Goal: Check status: Check status

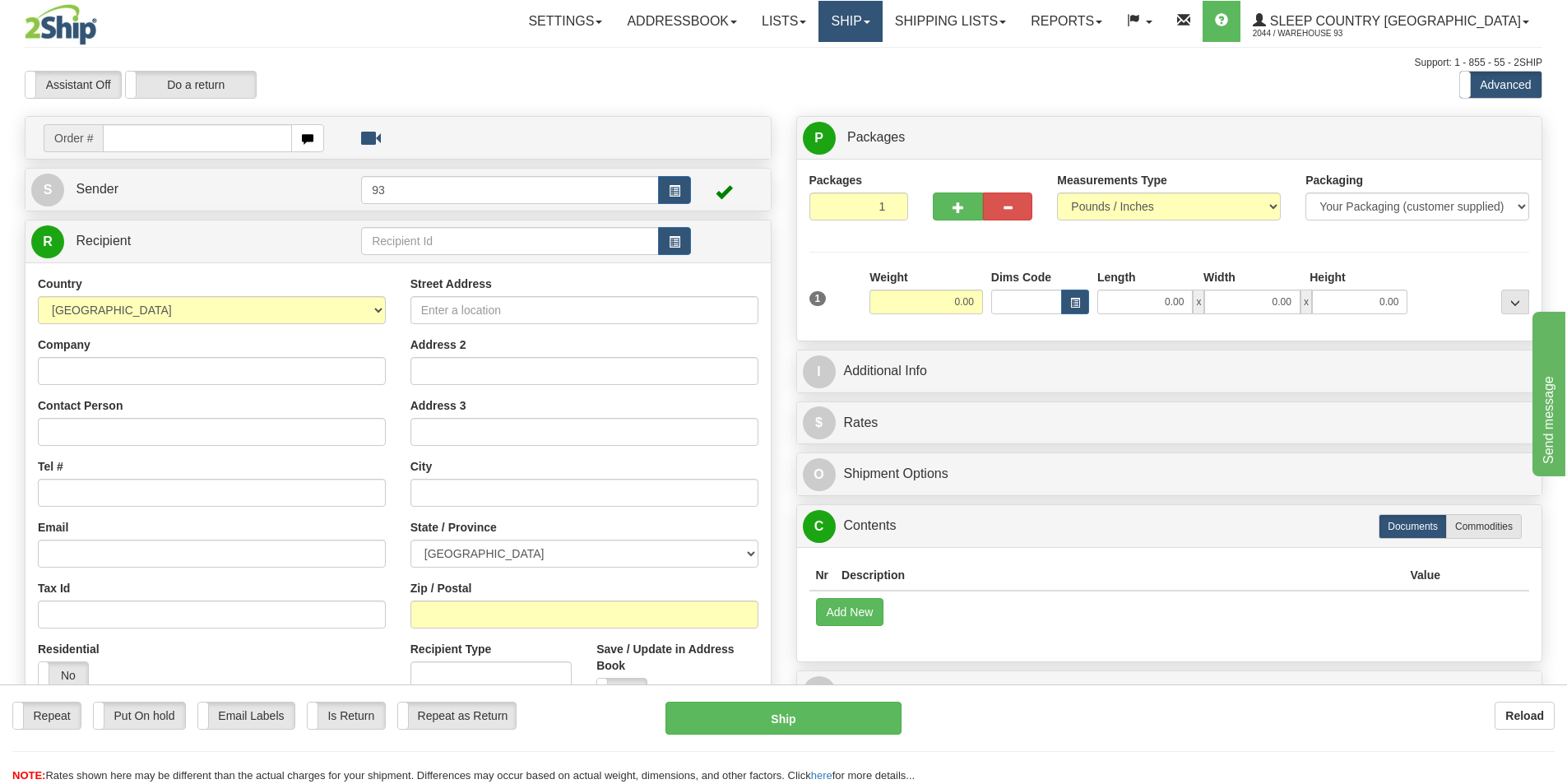
click at [882, 23] on link "Ship" at bounding box center [850, 22] width 63 height 41
click at [882, 20] on link "Ship" at bounding box center [850, 22] width 63 height 41
click at [238, 157] on div "Order #" at bounding box center [399, 137] width 746 height 42
click at [239, 146] on input "text" at bounding box center [197, 138] width 189 height 28
paste input "9000H939041"
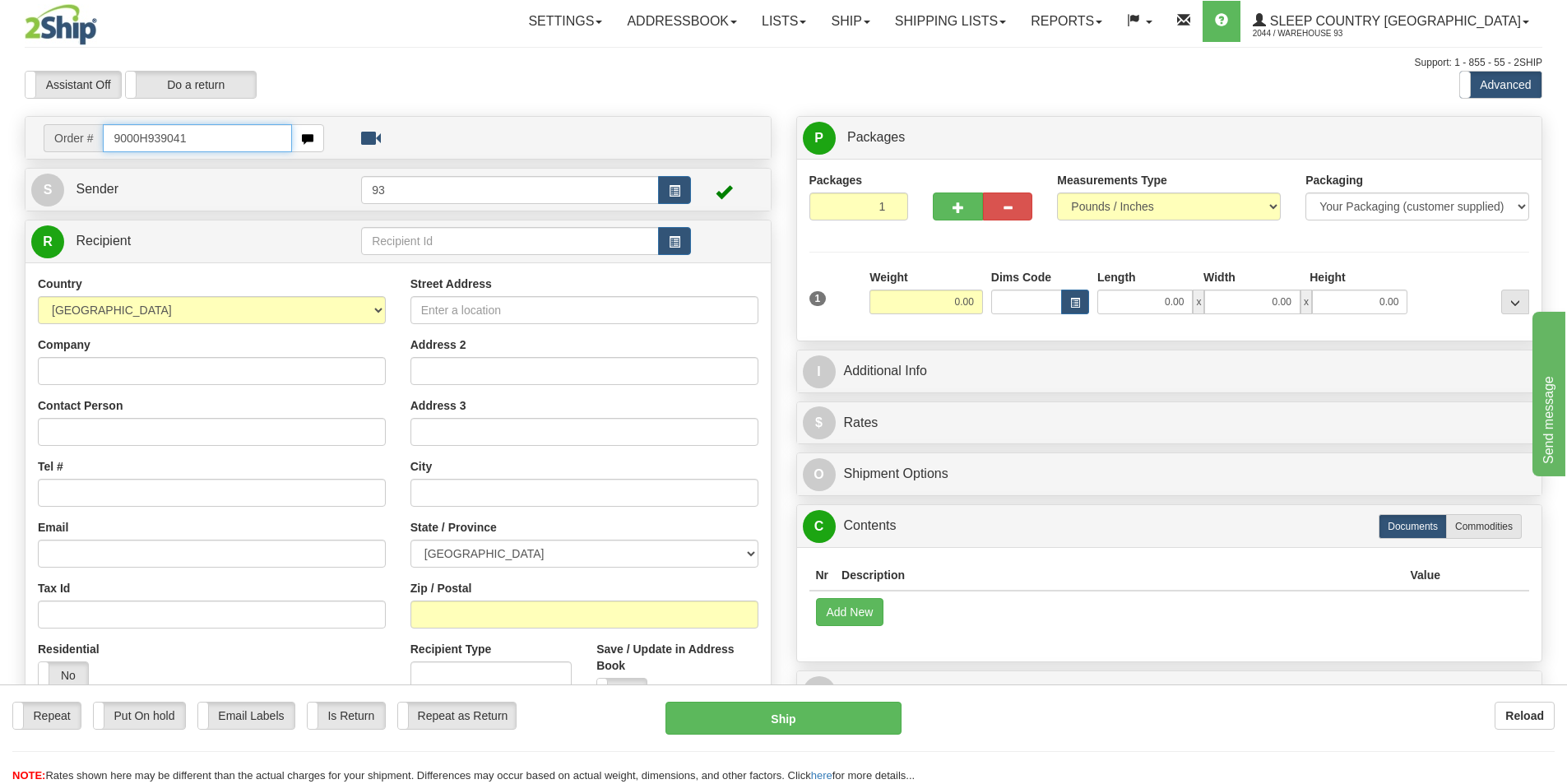
type input "9000H939041"
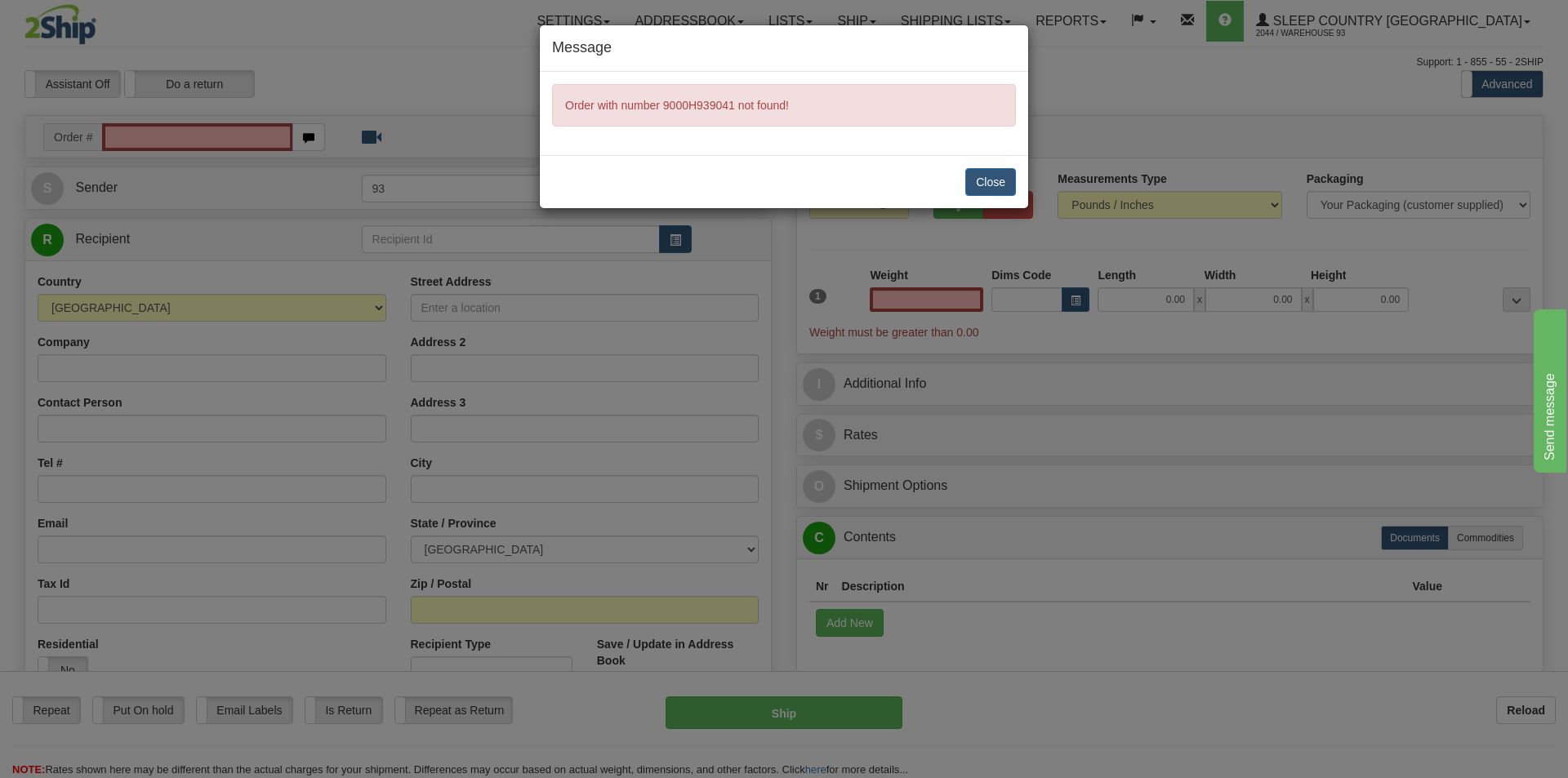
type input "0.00"
click at [965, 170] on button "Close" at bounding box center [990, 181] width 51 height 27
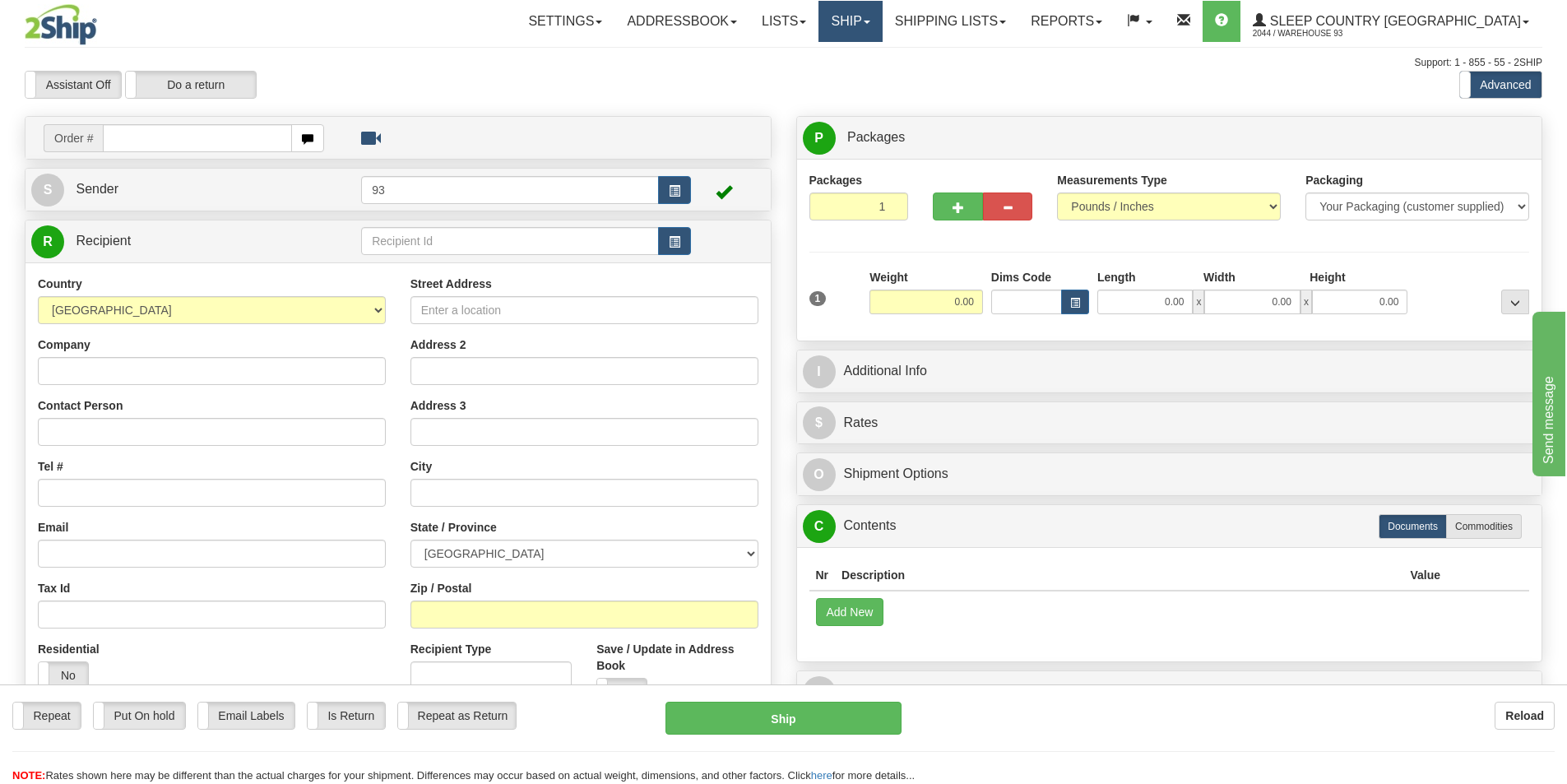
click at [882, 31] on link "Ship" at bounding box center [850, 22] width 63 height 41
click at [979, 28] on link "Shipping lists" at bounding box center [950, 22] width 135 height 41
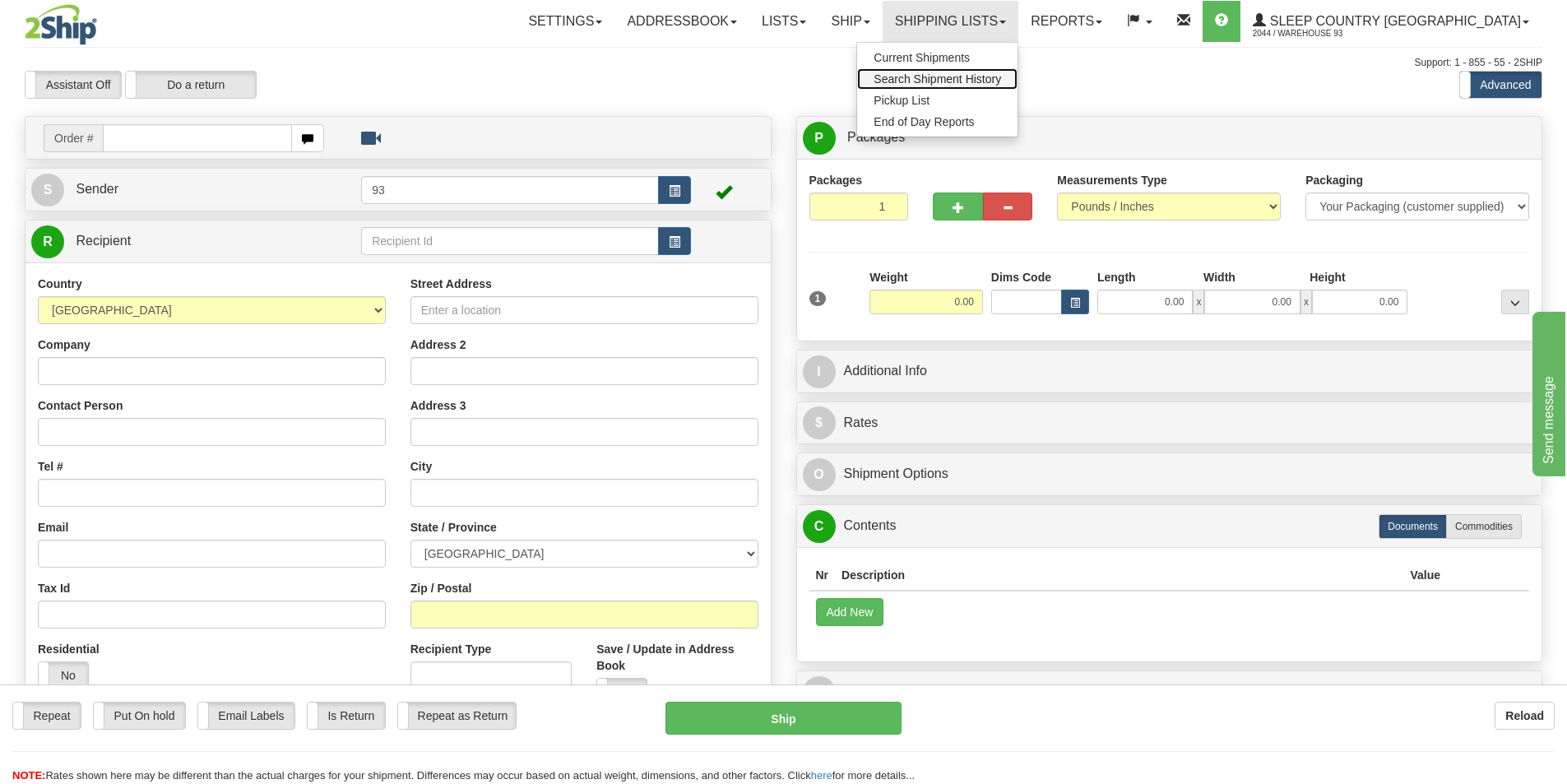
click at [997, 83] on span "Search Shipment History" at bounding box center [938, 78] width 128 height 13
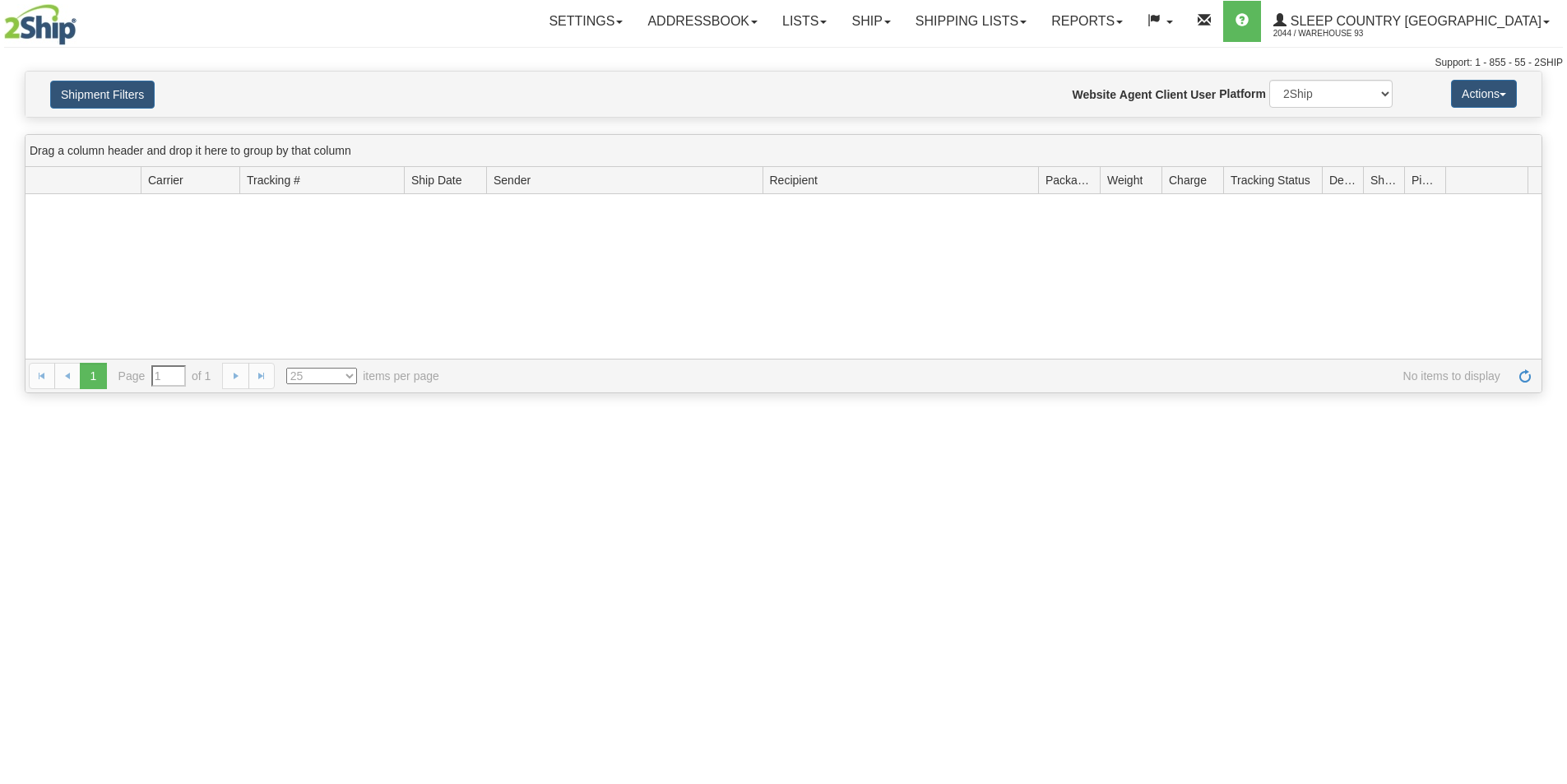
type input "From 08/13/2025 To 08/14/2025"
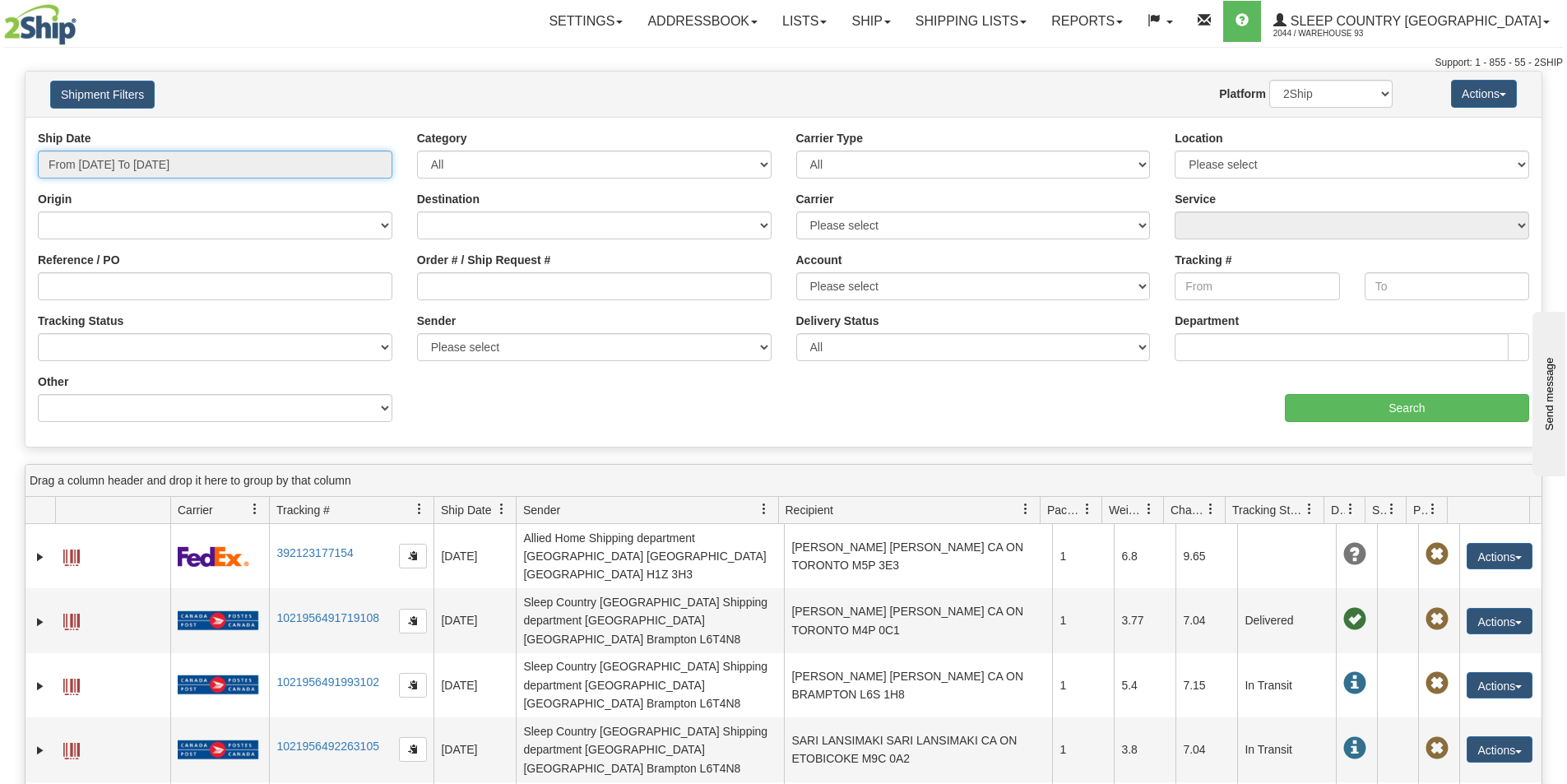
type input "08/14/2025"
click at [270, 166] on input "From 08/13/2025 To 08/14/2025" at bounding box center [215, 164] width 355 height 28
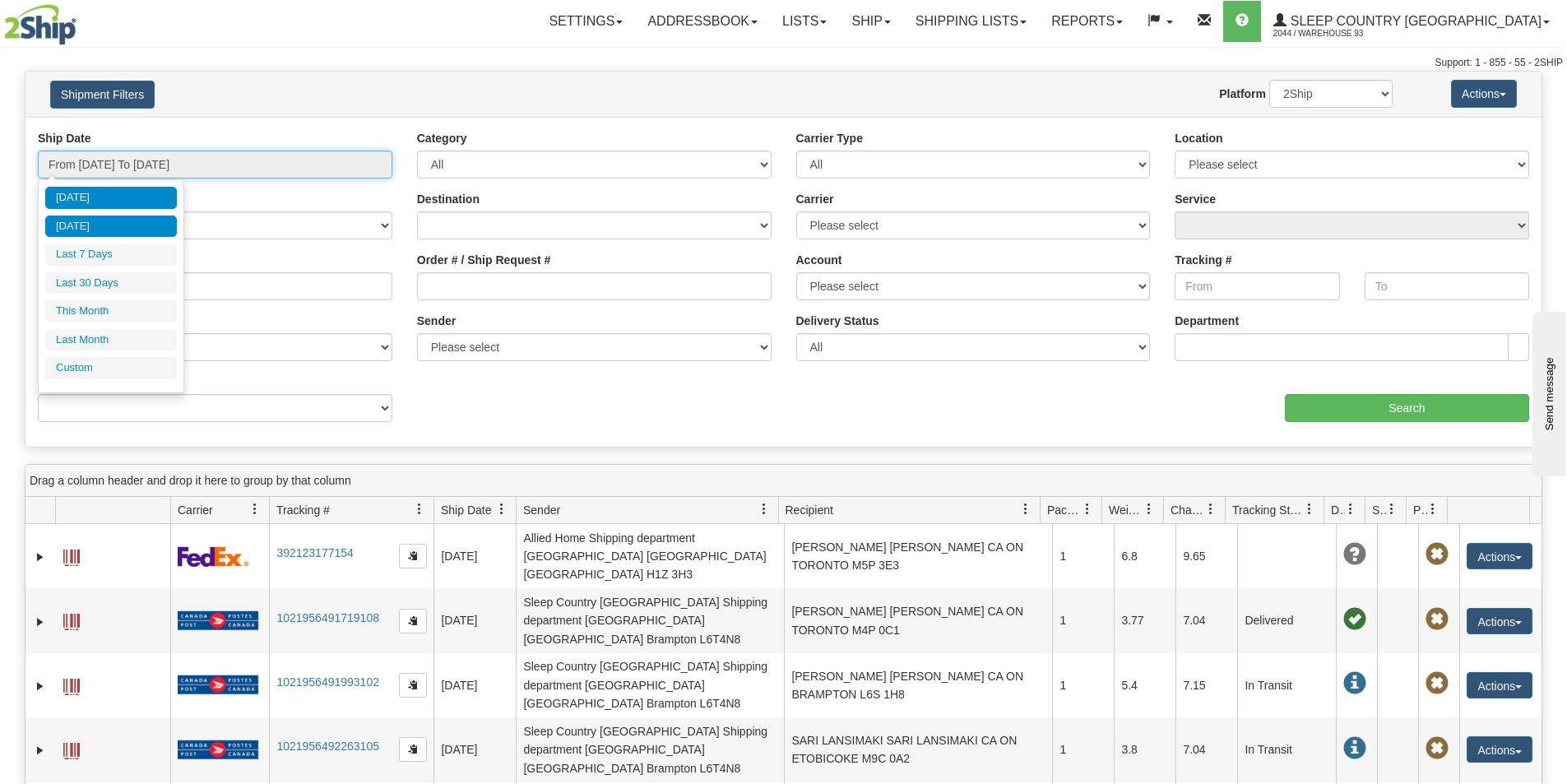
type input "08/13/2025"
type input "08/14/2025"
type input "08/01/2025"
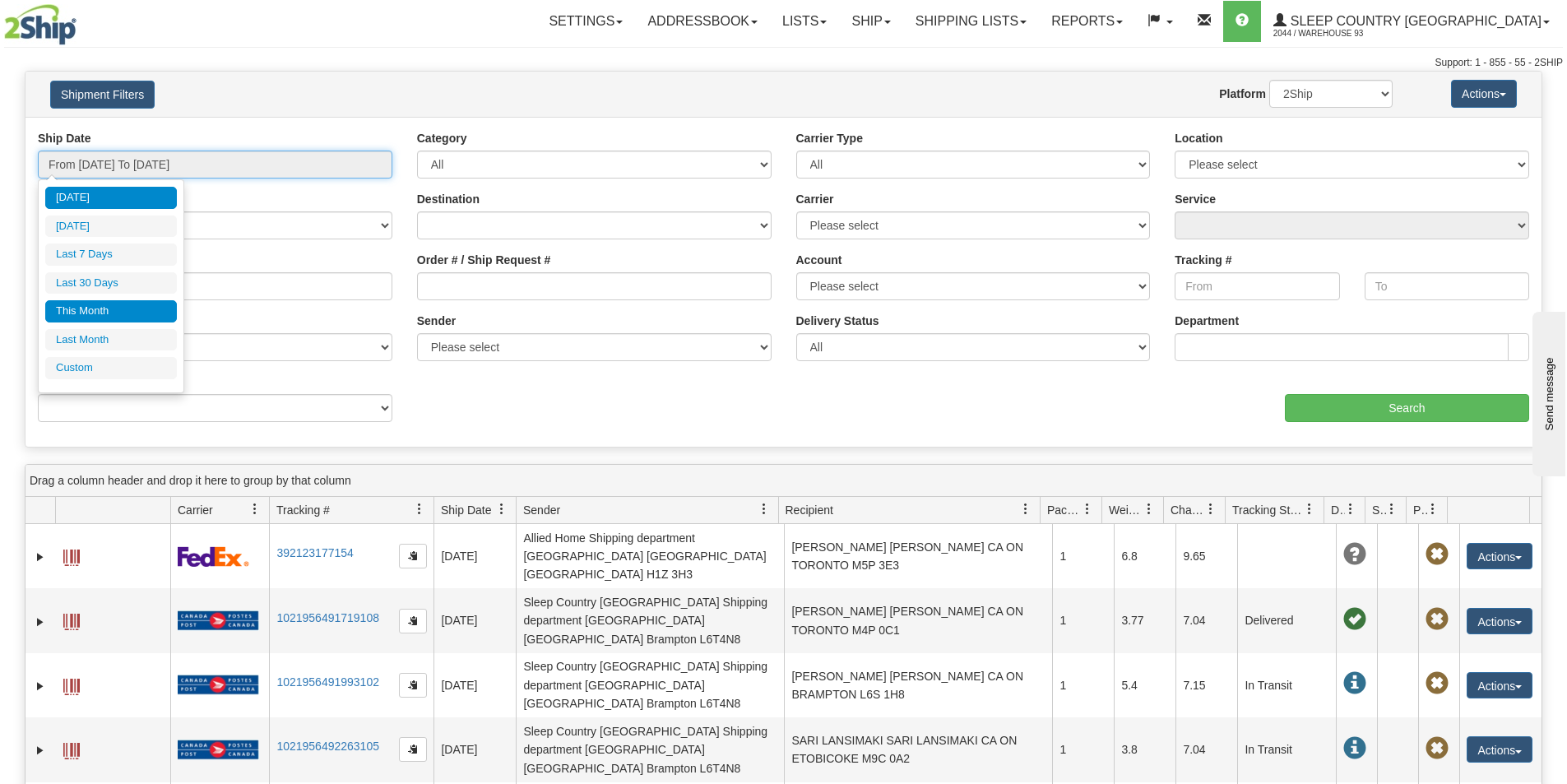
type input "08/31/2025"
type input "08/14/2025"
type input "07/01/2025"
type input "07/31/2025"
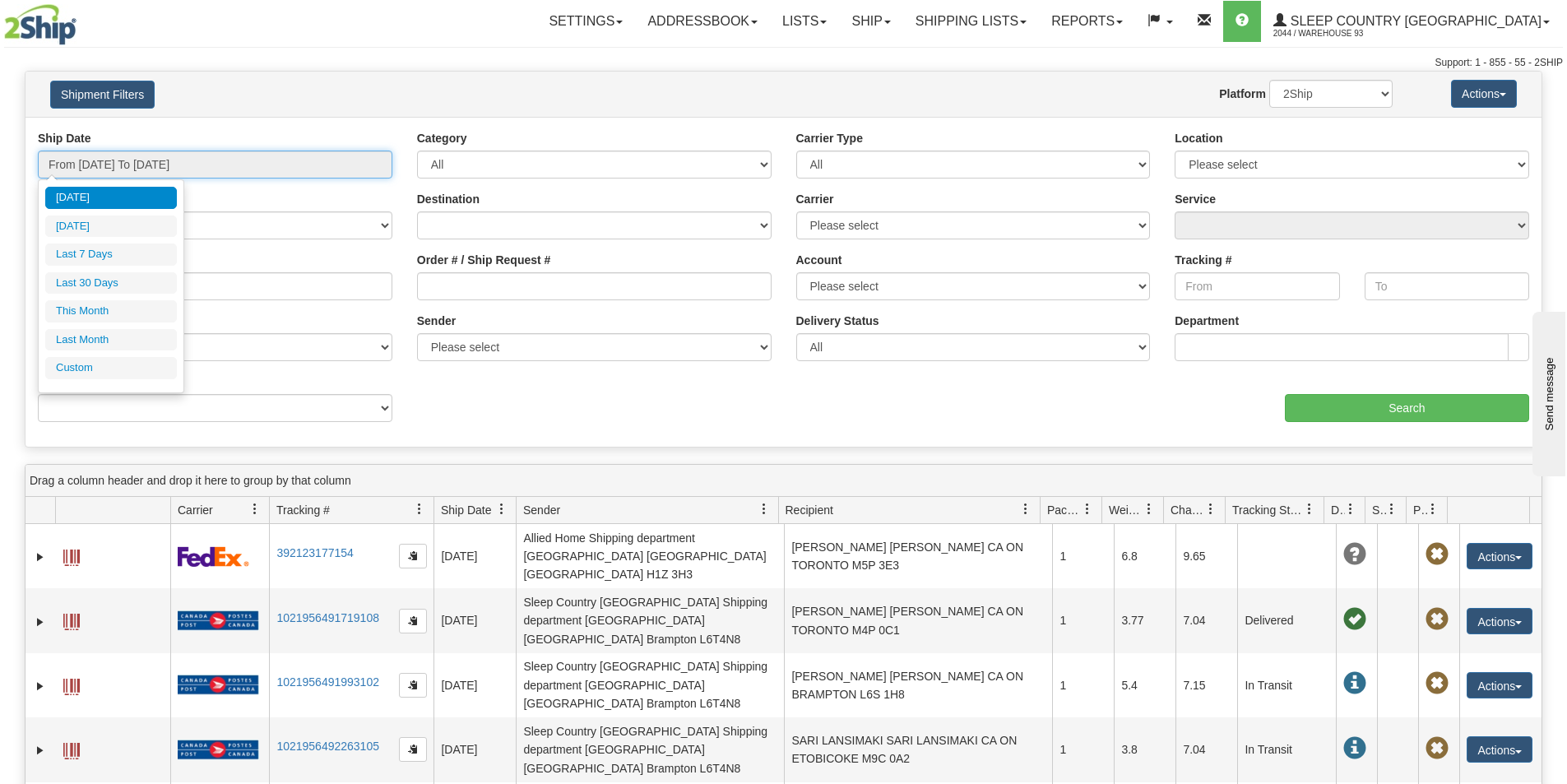
type input "08/14/2025"
click at [98, 363] on li "Custom" at bounding box center [110, 368] width 132 height 22
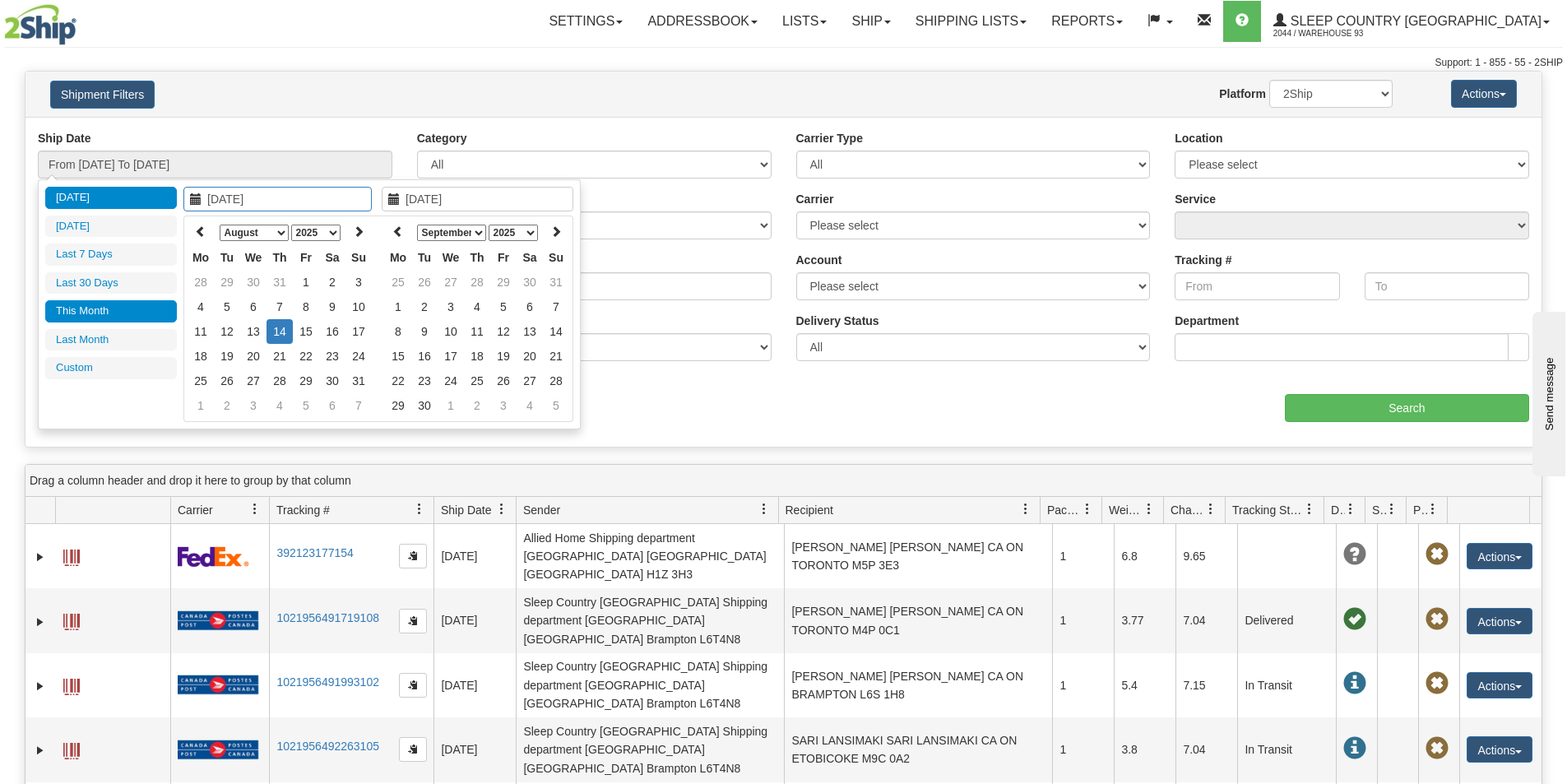
type input "07/01/2025"
type input "07/31/2025"
type input "08/01/2025"
type input "08/31/2025"
type input "08/14/2025"
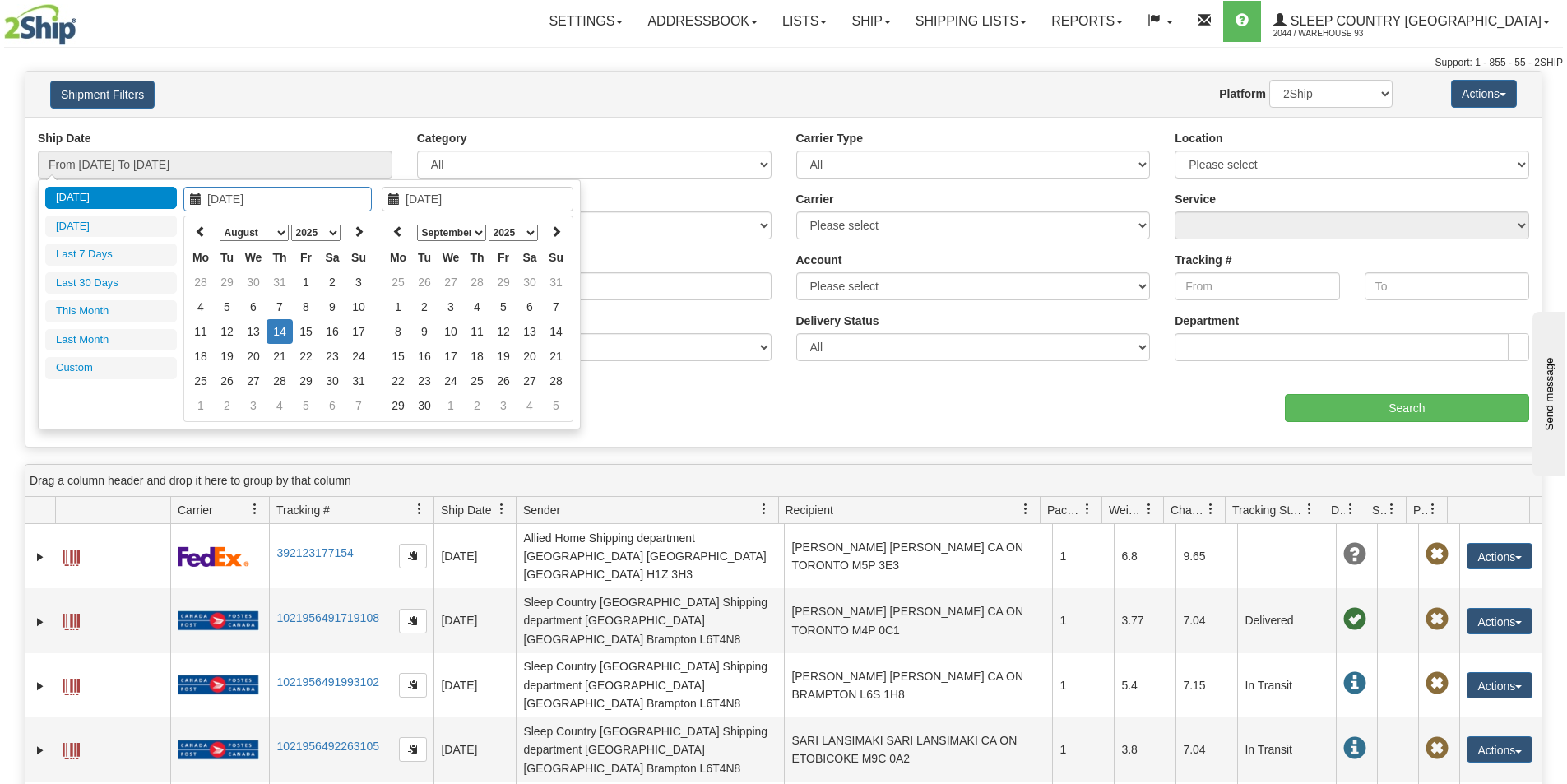
type input "08/14/2025"
click at [202, 223] on th at bounding box center [200, 233] width 27 height 26
type input "03/31/2025"
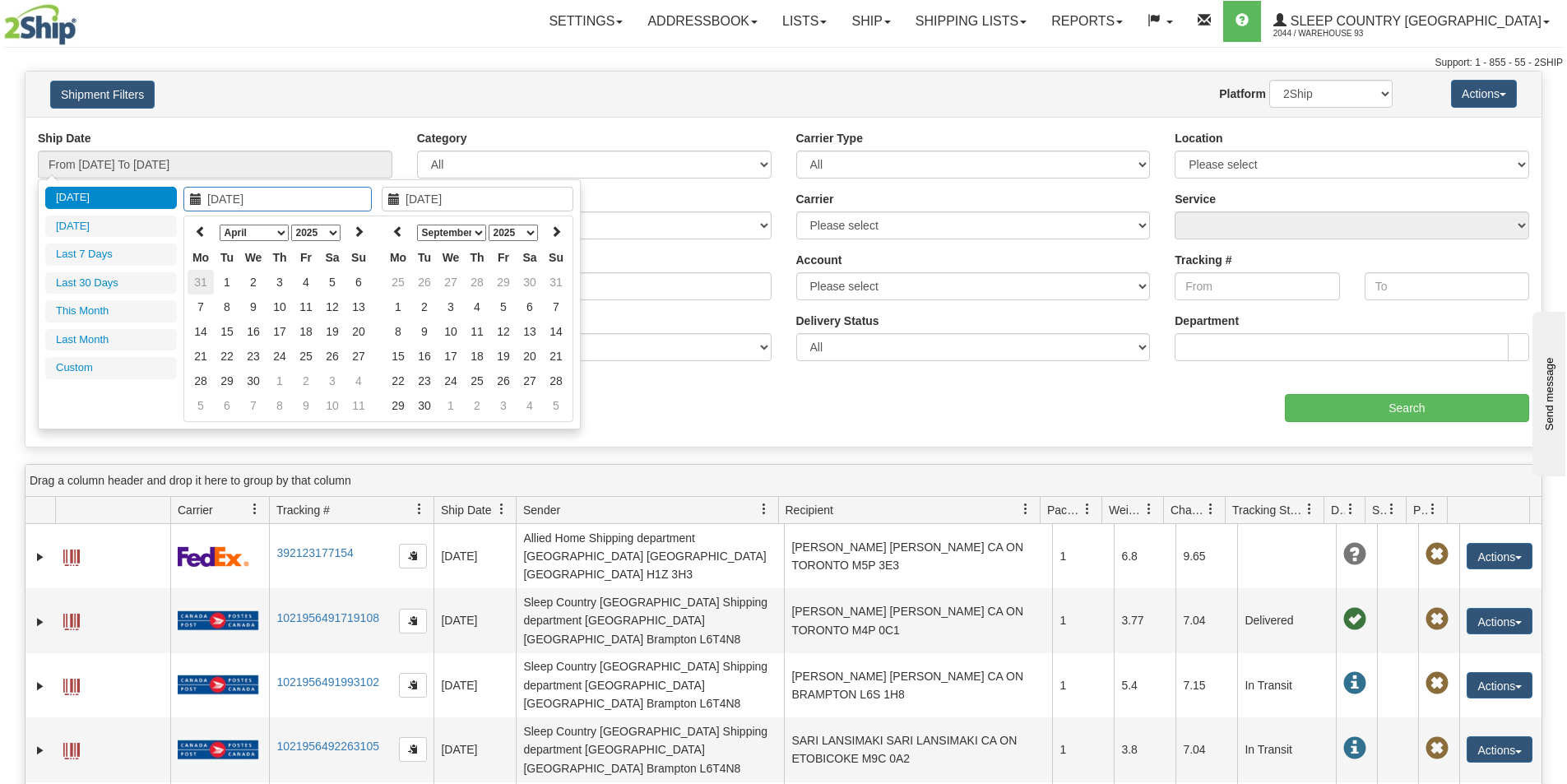
click at [206, 280] on td "31" at bounding box center [200, 282] width 27 height 25
click at [335, 231] on select "1975 1976 1977 1978 1979 1980 1981 1982 1983 1984 1985 1986 1987 1988 1989 1990…" at bounding box center [316, 232] width 49 height 16
type input "03/01/2006"
click at [263, 289] on td "1" at bounding box center [253, 282] width 27 height 25
type input "03/01/2006"
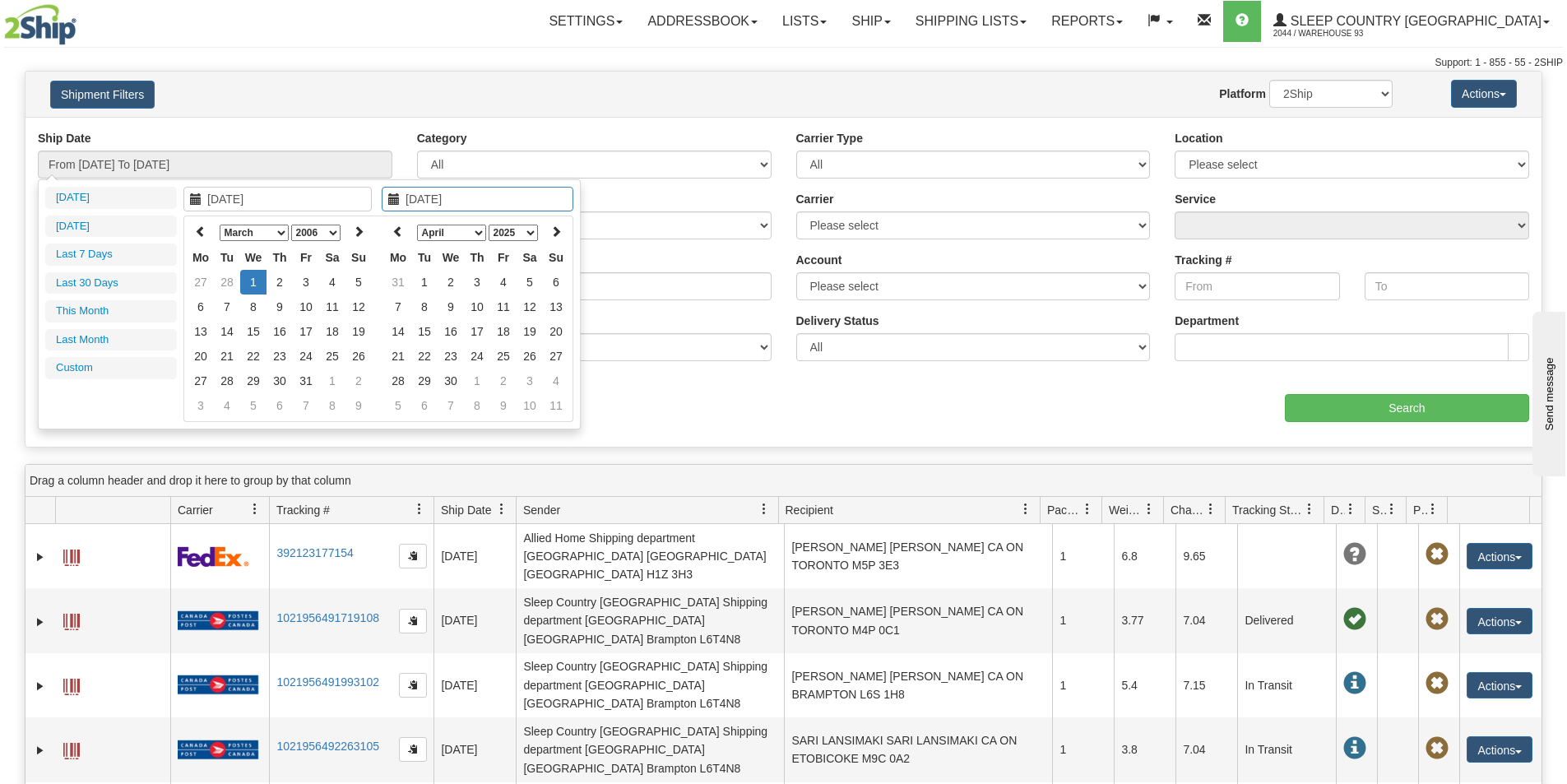
type input "03/02/2006"
click at [303, 117] on div "Ship Date From 08/13/2025 To 08/14/2025 Category All Inbound Outbound Carrier T…" at bounding box center [784, 281] width 1516 height 329
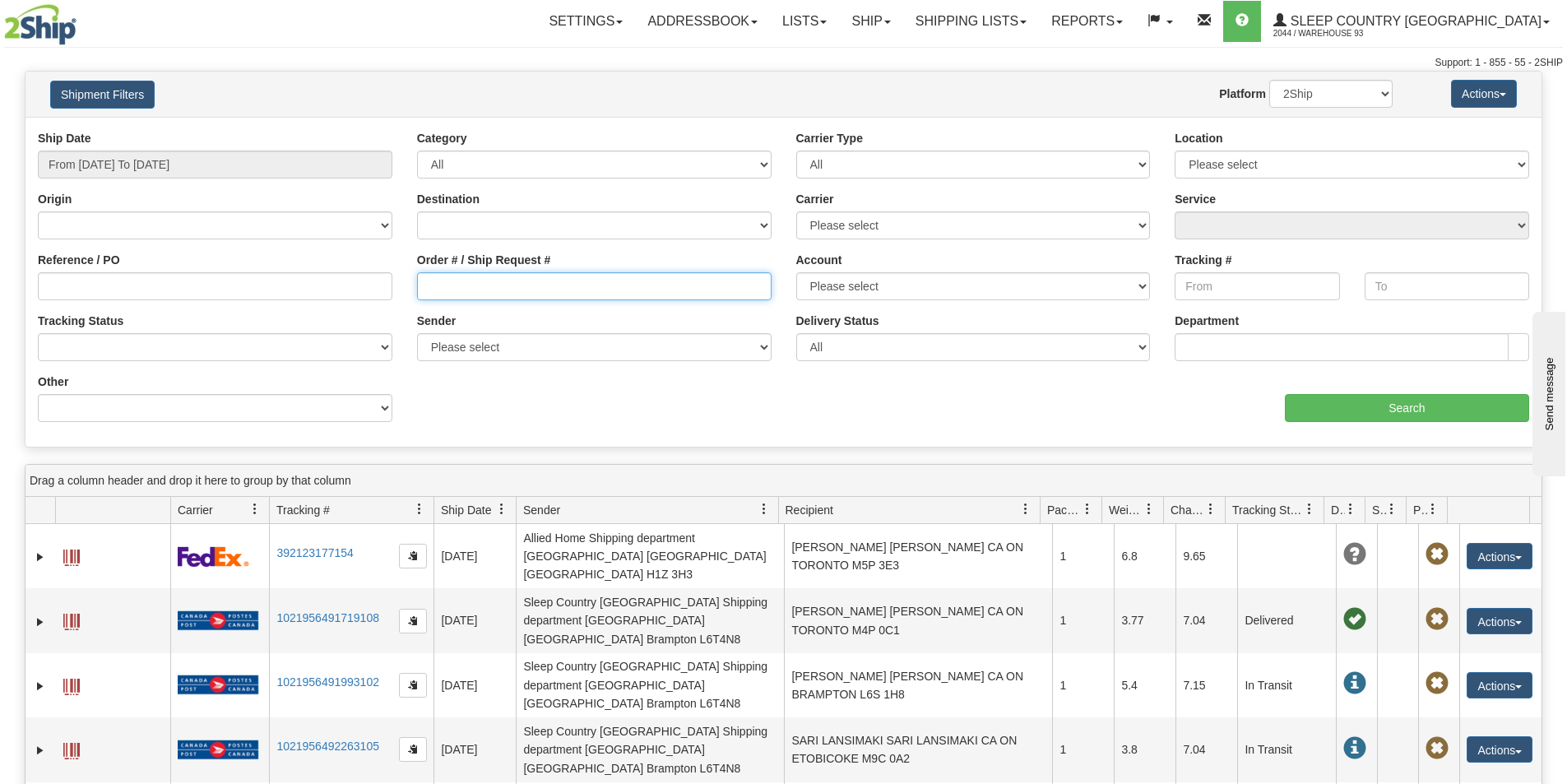
click at [481, 285] on input "Order # / Ship Request #" at bounding box center [594, 286] width 355 height 28
paste input "9000H939041"
type input "9000H939041"
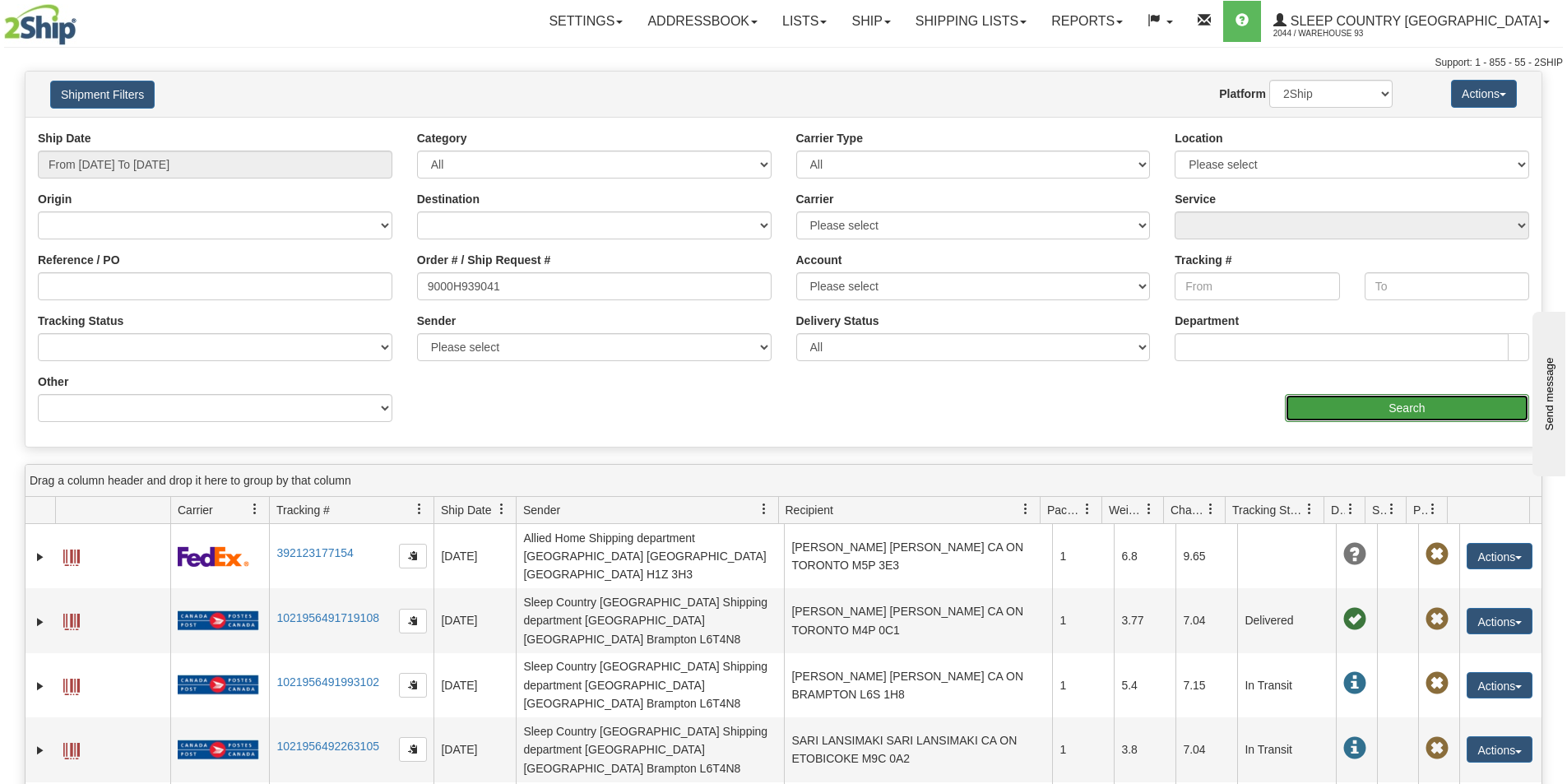
click at [1348, 418] on input "Search" at bounding box center [1407, 408] width 244 height 28
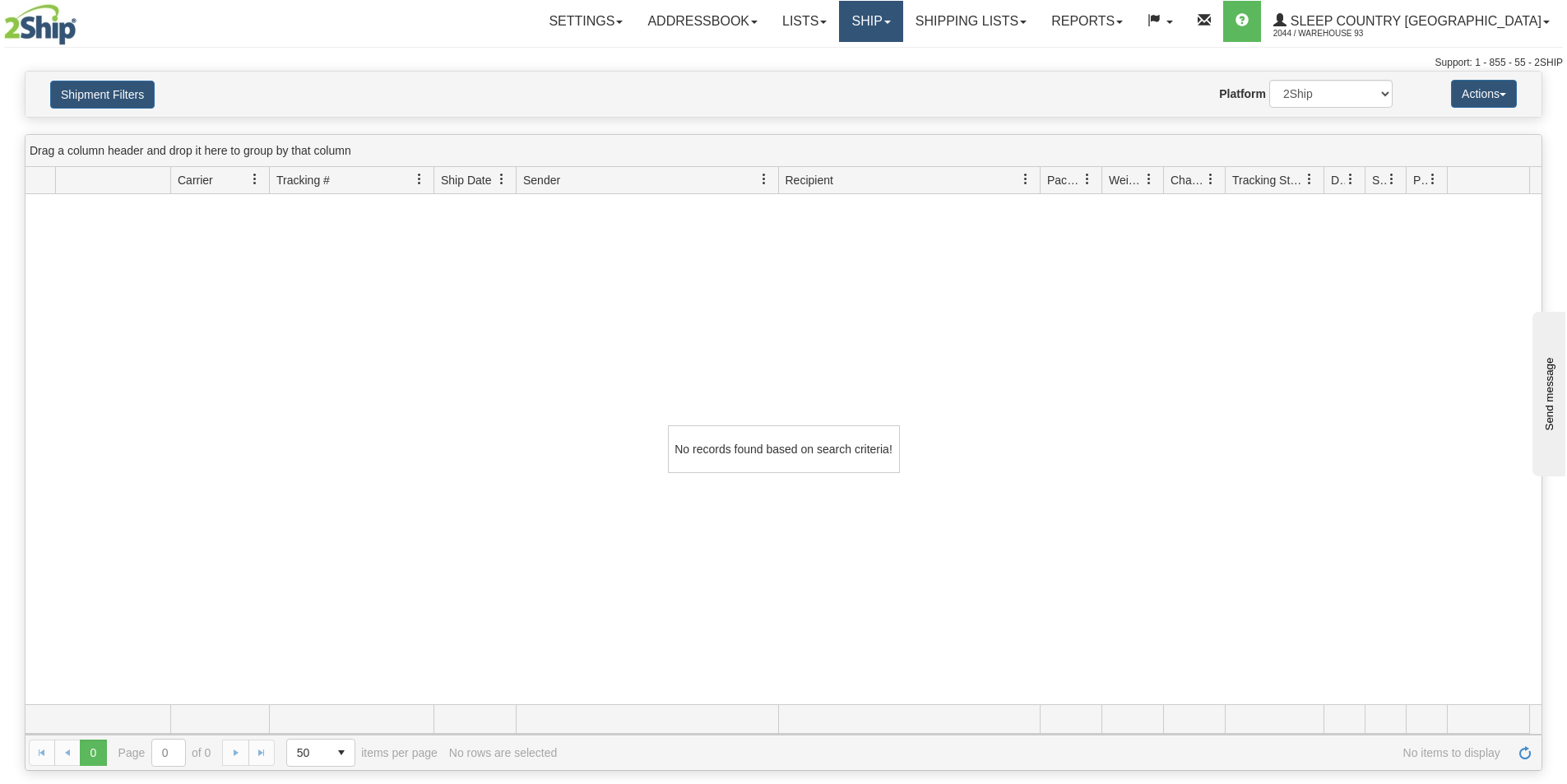
click at [903, 20] on link "Ship" at bounding box center [870, 22] width 63 height 41
click at [1039, 28] on link "Shipping lists" at bounding box center [971, 22] width 135 height 41
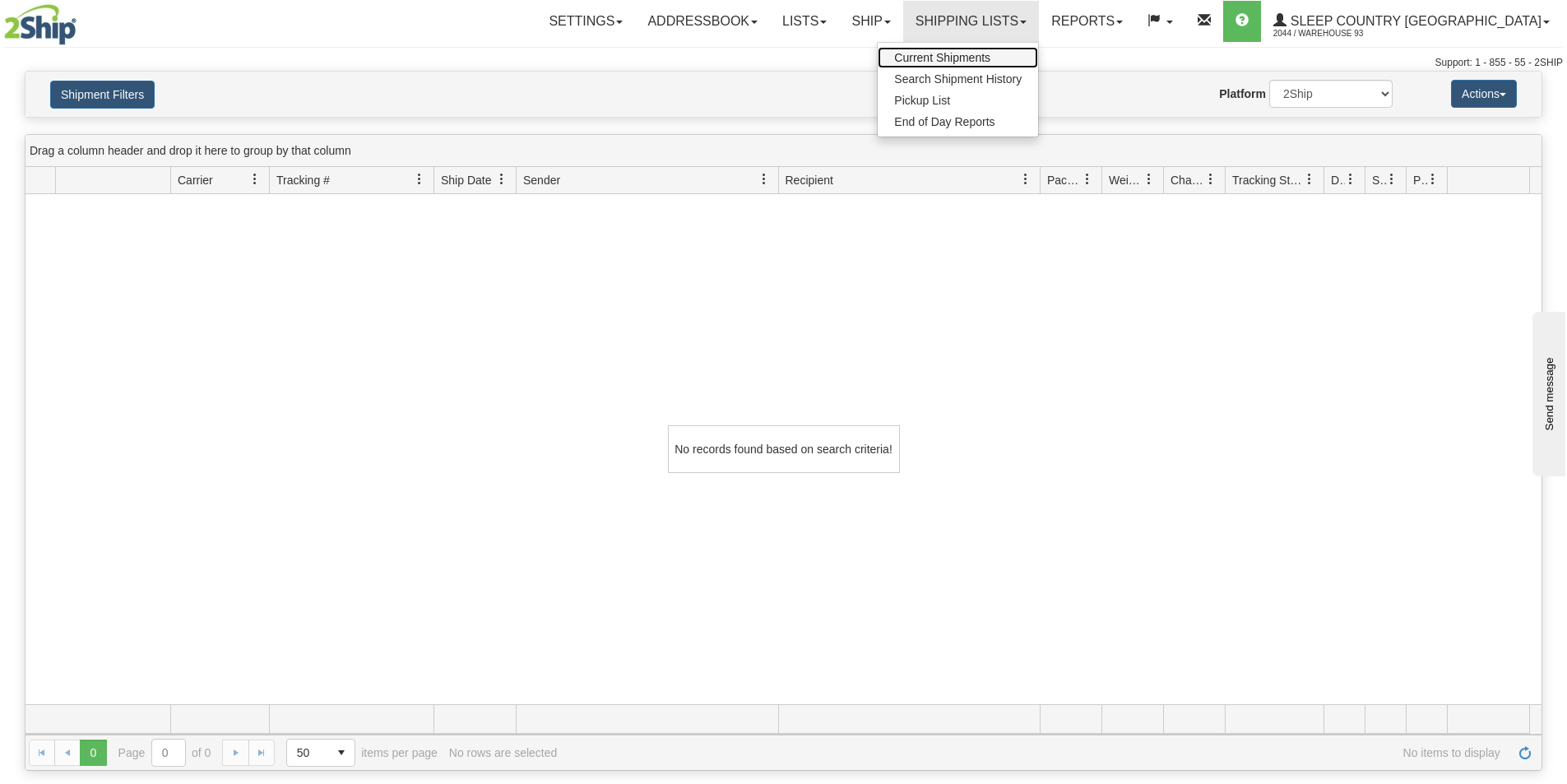
click at [991, 62] on span "Current Shipments" at bounding box center [942, 57] width 97 height 13
